Goal: Information Seeking & Learning: Learn about a topic

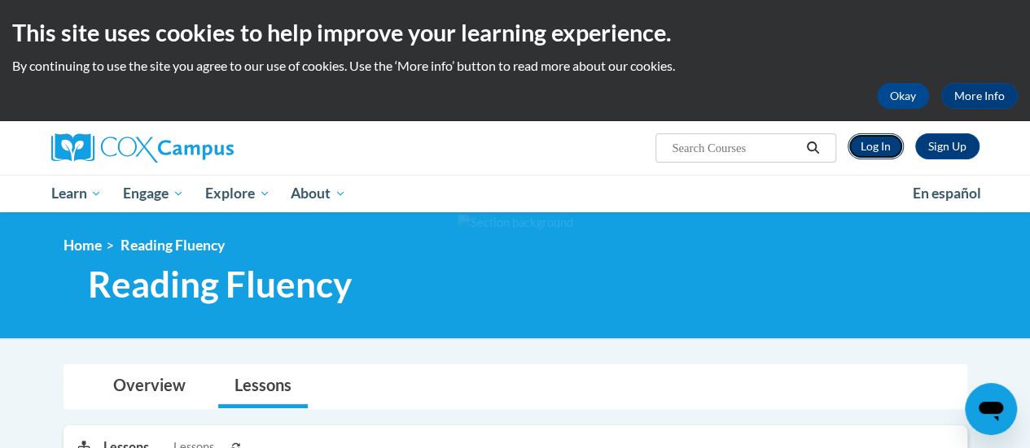
click at [886, 149] on link "Log In" at bounding box center [875, 146] width 56 height 26
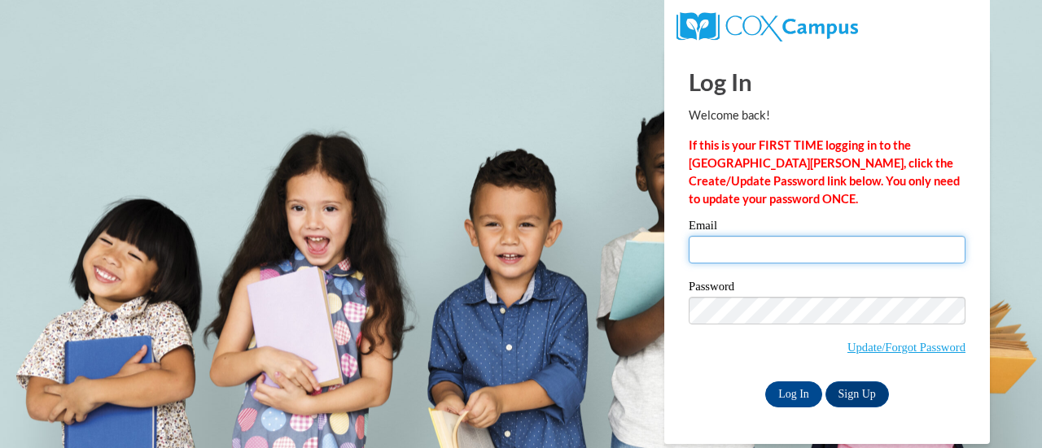
click at [786, 247] on input "Email" at bounding box center [827, 250] width 277 height 28
type input "thelrac@sdmfschools.org"
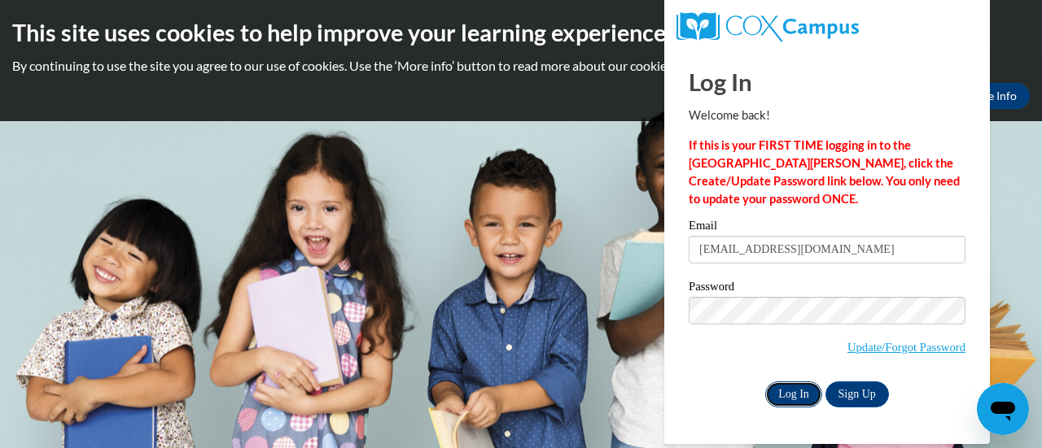
click at [790, 389] on input "Log In" at bounding box center [793, 395] width 57 height 26
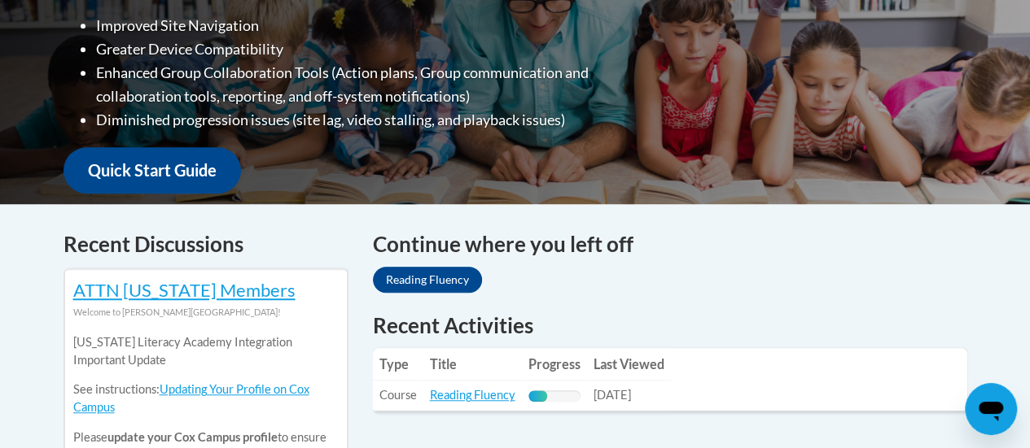
scroll to position [651, 0]
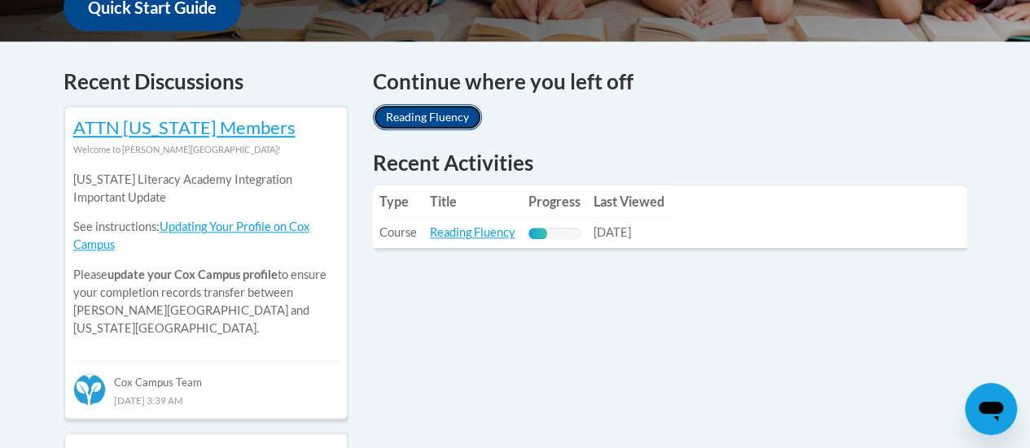
click at [438, 116] on link "Reading Fluency" at bounding box center [427, 117] width 109 height 26
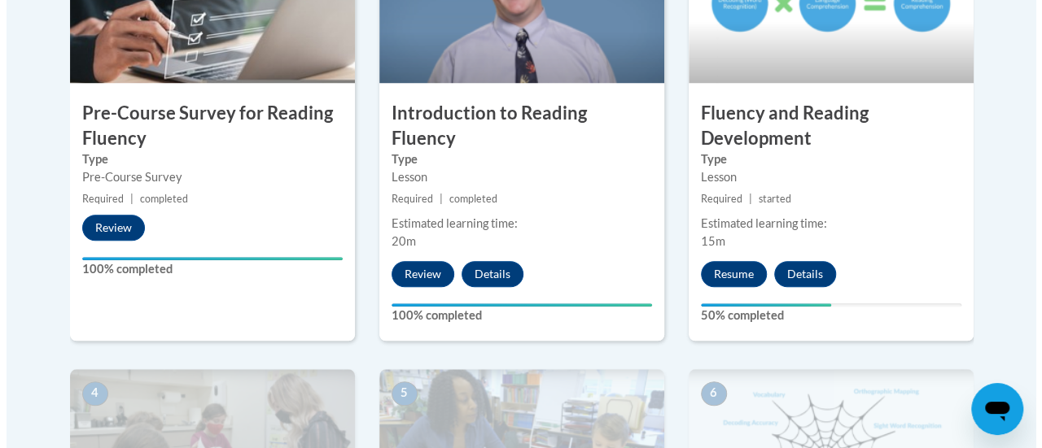
scroll to position [814, 0]
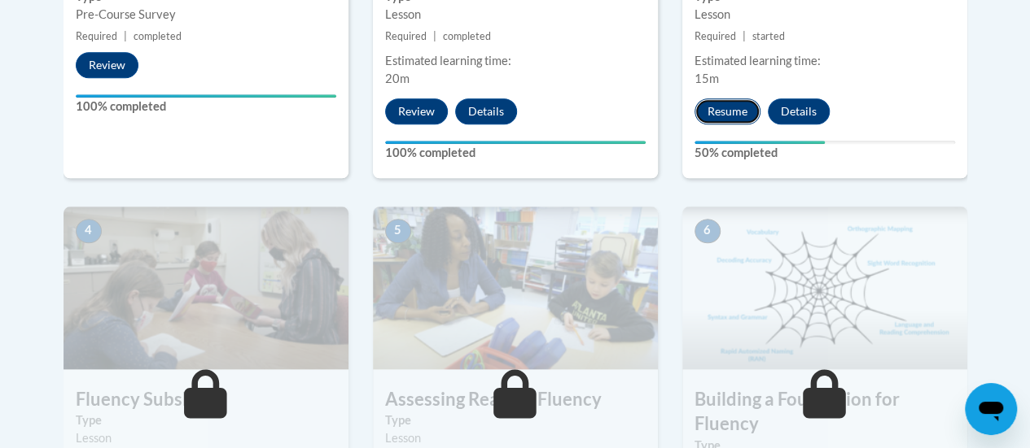
click at [723, 109] on button "Resume" at bounding box center [727, 111] width 66 height 26
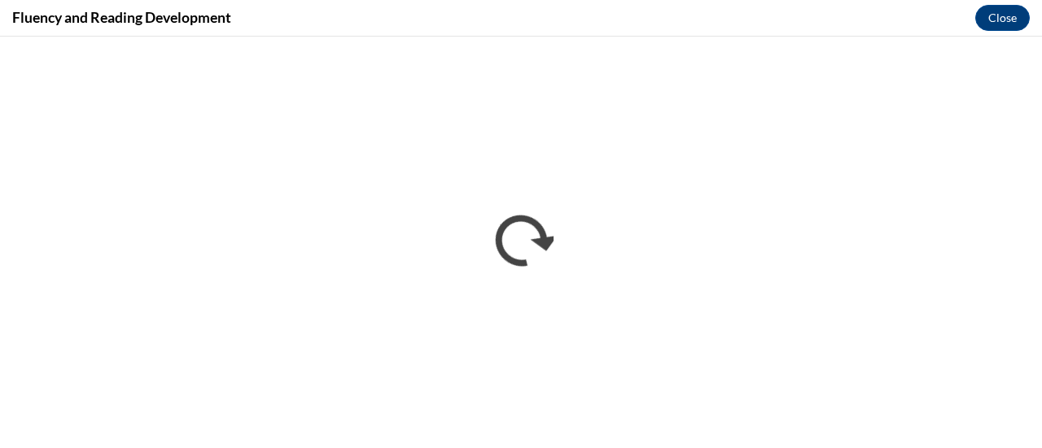
scroll to position [0, 0]
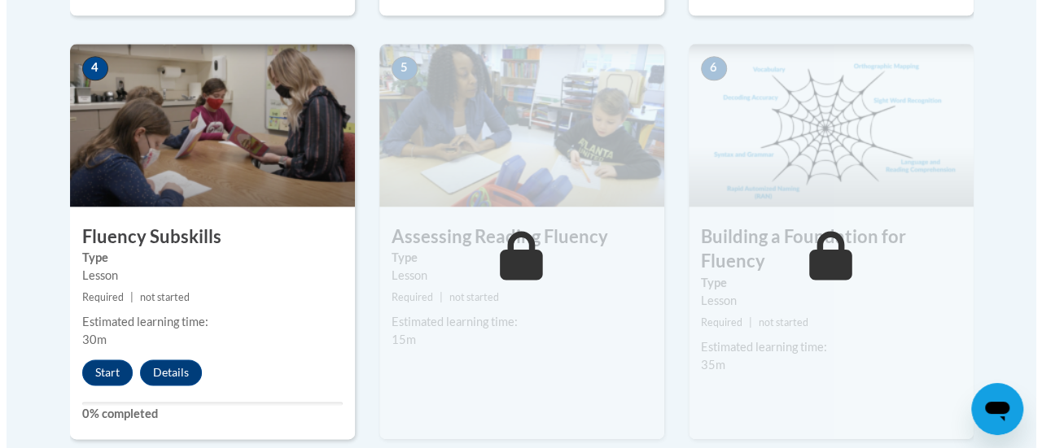
scroll to position [1058, 0]
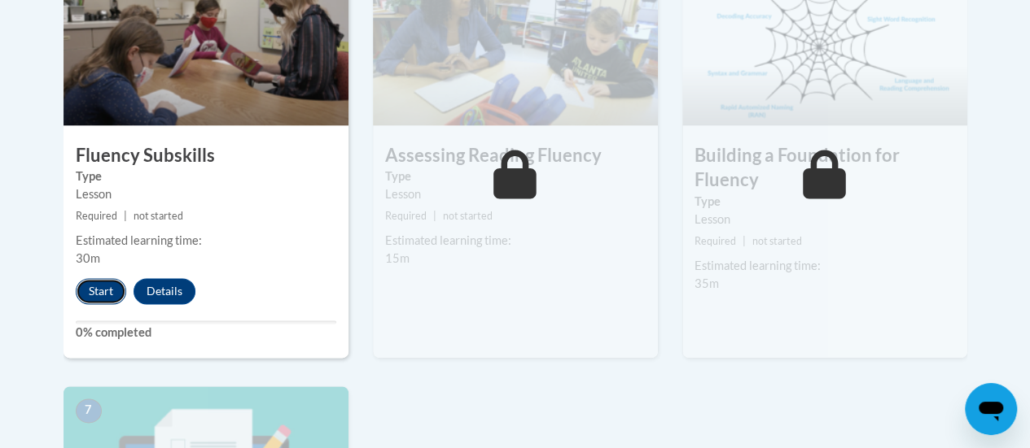
click at [98, 291] on button "Start" at bounding box center [101, 291] width 50 height 26
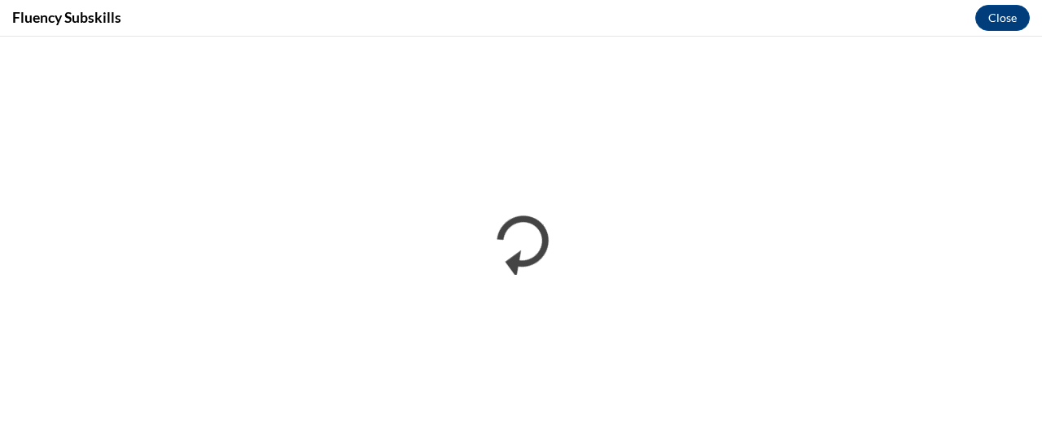
scroll to position [0, 0]
